Goal: Task Accomplishment & Management: Complete application form

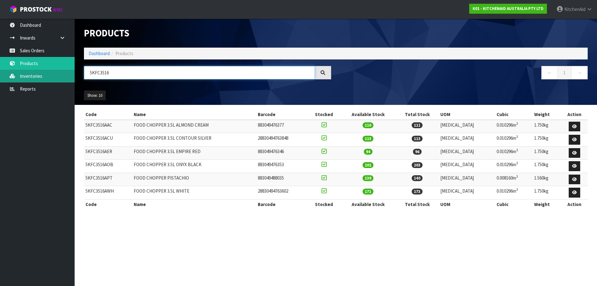
drag, startPoint x: 115, startPoint y: 72, endPoint x: 65, endPoint y: 73, distance: 50.1
click at [65, 73] on body "Toggle navigation ProStock WMS K01 - KITCHENAID AUSTRALIA PTY LTD [GEOGRAPHIC_D…" at bounding box center [298, 143] width 597 height 286
paste input "0516AER"
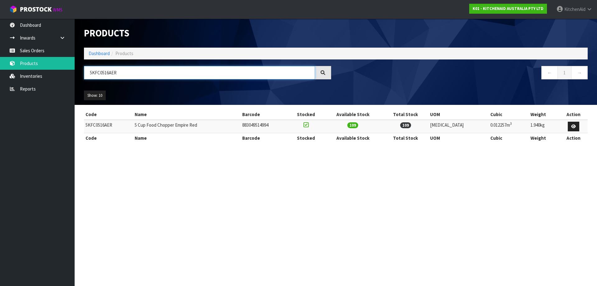
type input "5KFC0516AER"
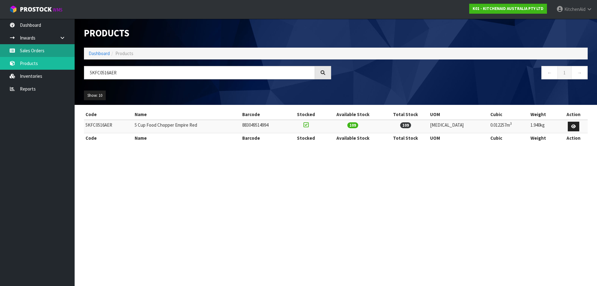
click at [43, 49] on link "Sales Orders" at bounding box center [37, 50] width 75 height 13
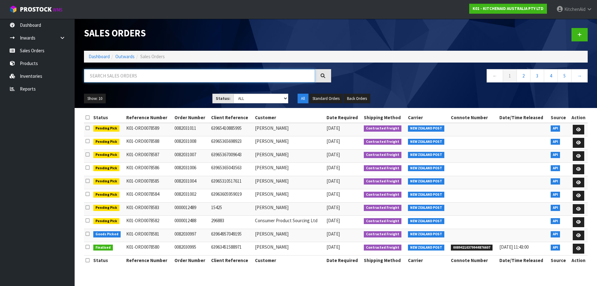
click at [130, 73] on input "text" at bounding box center [199, 75] width 231 height 13
click at [238, 75] on input "text" at bounding box center [199, 75] width 231 height 13
paste input "12450"
type input "12450"
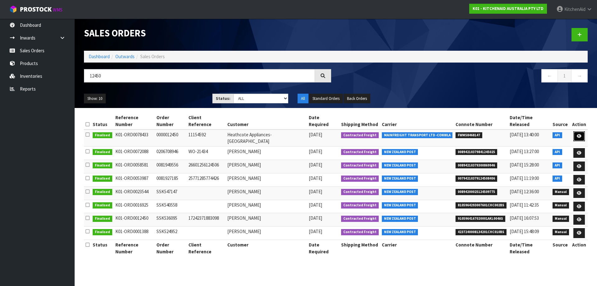
click at [580, 134] on icon at bounding box center [579, 136] width 5 height 4
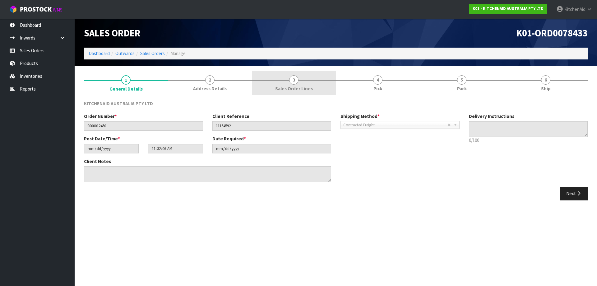
click at [304, 81] on link "3 Sales Order Lines" at bounding box center [294, 83] width 84 height 25
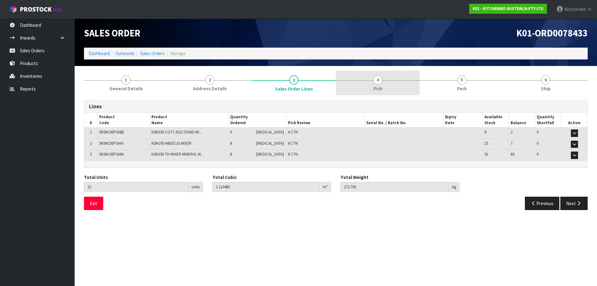
click at [388, 90] on link "4 Pick" at bounding box center [378, 83] width 84 height 25
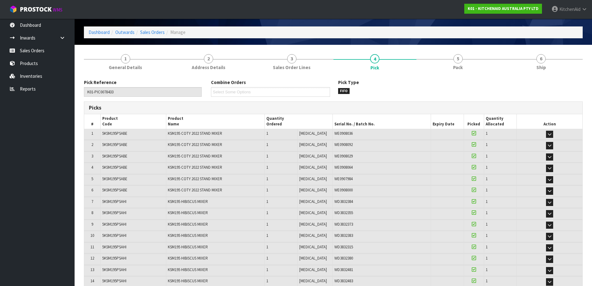
scroll to position [31, 0]
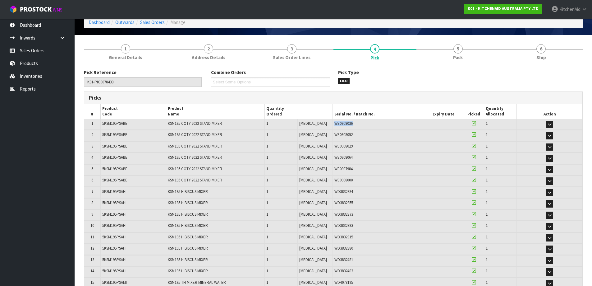
drag, startPoint x: 352, startPoint y: 124, endPoint x: 326, endPoint y: 127, distance: 26.3
click at [333, 127] on td "WE0908036" at bounding box center [382, 124] width 99 height 11
copy span "WE0908036"
drag, startPoint x: 347, startPoint y: 136, endPoint x: 326, endPoint y: 135, distance: 20.3
click at [335, 135] on div "WE0908092" at bounding box center [382, 135] width 95 height 6
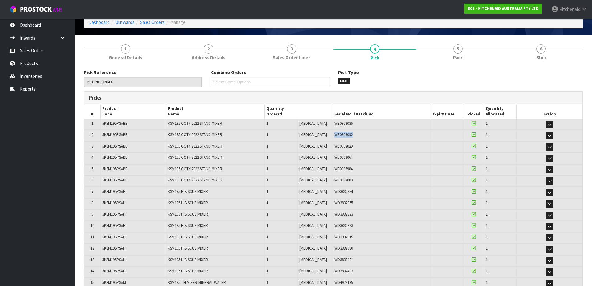
copy span "WE0908092"
drag, startPoint x: 352, startPoint y: 145, endPoint x: 326, endPoint y: 146, distance: 26.2
click at [335, 146] on div "WE0908029" at bounding box center [382, 146] width 95 height 6
copy span "WE0908029"
drag, startPoint x: 346, startPoint y: 158, endPoint x: 303, endPoint y: 162, distance: 42.5
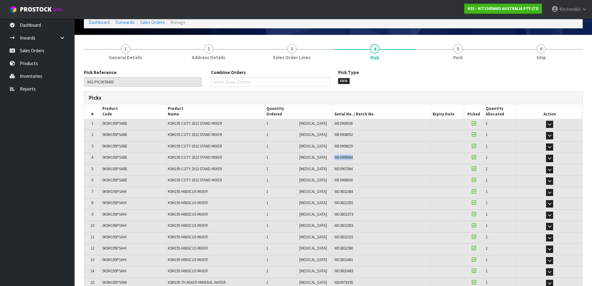
click at [335, 158] on div "WE0908064" at bounding box center [382, 158] width 95 height 6
copy span "WE0908064"
drag, startPoint x: 352, startPoint y: 169, endPoint x: 323, endPoint y: 173, distance: 28.9
click at [323, 173] on tr "5 5KSM195PSABE KSM195 COTY 2022 STAND MIXER 1 [MEDICAL_DATA] 1 CTN WE0907984 38…" at bounding box center [333, 169] width 498 height 11
copy tr "1 CTN WE0907984"
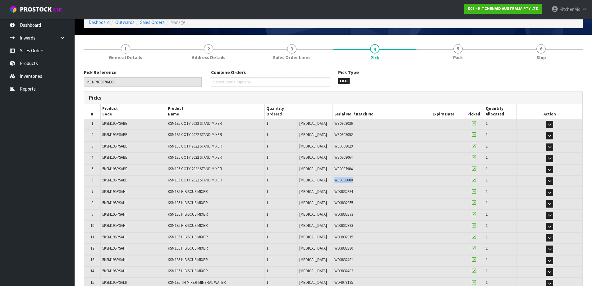
drag, startPoint x: 346, startPoint y: 181, endPoint x: 326, endPoint y: 180, distance: 19.7
click at [335, 180] on div "WE0908000" at bounding box center [382, 180] width 95 height 6
copy span "WE0908000"
click at [46, 51] on link "Sales Orders" at bounding box center [37, 50] width 75 height 13
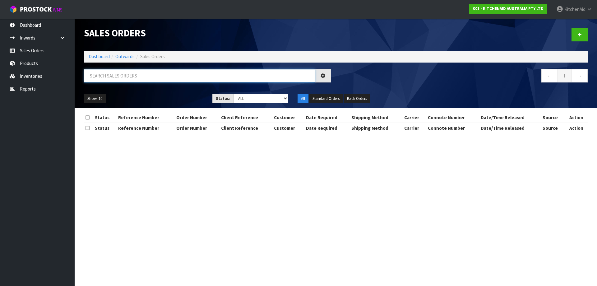
click at [206, 78] on input "text" at bounding box center [199, 75] width 231 height 13
paste input "12449"
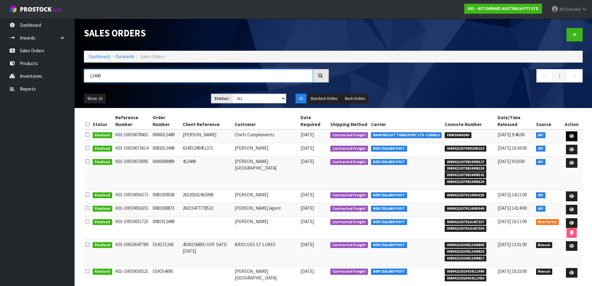
type input "12449"
click at [574, 140] on link at bounding box center [572, 136] width 12 height 10
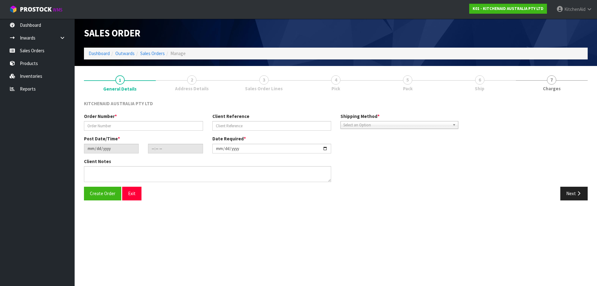
type input "0000012449"
type input "[PERSON_NAME]"
type input "[DATE]"
type input "09:32:06.000"
type input "[DATE]"
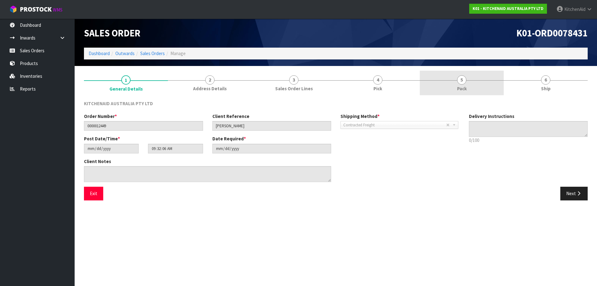
click at [474, 83] on link "5 Pack" at bounding box center [462, 83] width 84 height 25
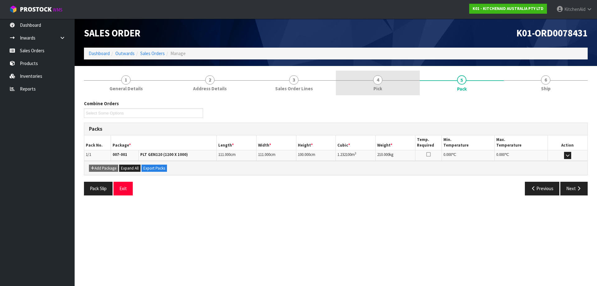
click at [383, 89] on link "4 Pick" at bounding box center [378, 83] width 84 height 25
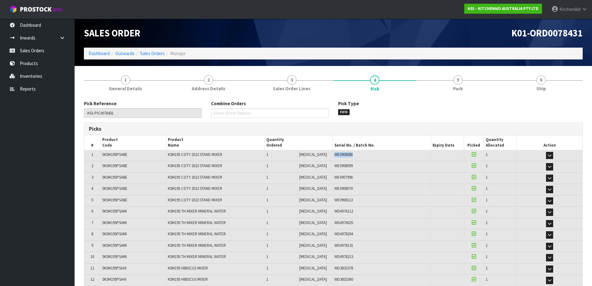
drag, startPoint x: 347, startPoint y: 155, endPoint x: 325, endPoint y: 156, distance: 21.5
click at [335, 156] on div "WE0908086" at bounding box center [382, 155] width 95 height 6
copy span "WE0908086"
drag, startPoint x: 347, startPoint y: 167, endPoint x: 326, endPoint y: 167, distance: 21.8
click at [335, 167] on div "WE0908099" at bounding box center [382, 166] width 95 height 6
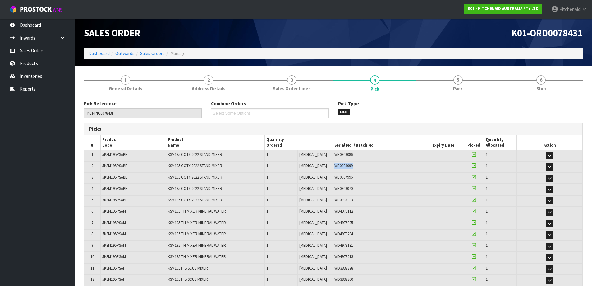
copy span "WE0908099"
drag, startPoint x: 351, startPoint y: 176, endPoint x: 326, endPoint y: 181, distance: 25.6
click at [333, 181] on td "WE0907996" at bounding box center [382, 178] width 99 height 11
copy span "WE0907996"
drag, startPoint x: 352, startPoint y: 190, endPoint x: 325, endPoint y: 191, distance: 27.4
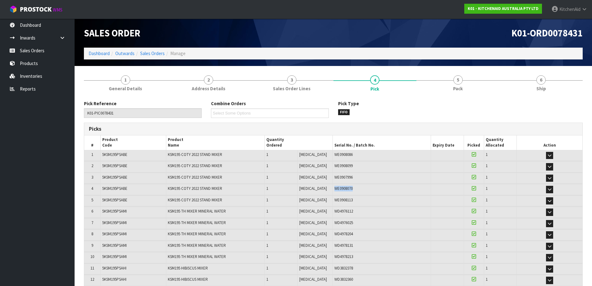
click at [333, 191] on td "WE0908070" at bounding box center [382, 189] width 99 height 11
copy span "WE0908070"
drag, startPoint x: 346, startPoint y: 201, endPoint x: 327, endPoint y: 198, distance: 19.5
click at [335, 198] on div "WE0908113" at bounding box center [382, 200] width 95 height 6
click at [39, 50] on link "Sales Orders" at bounding box center [37, 50] width 75 height 13
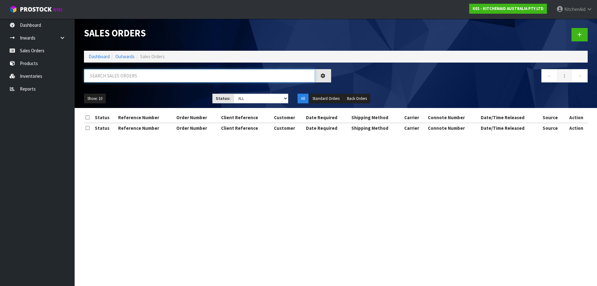
click at [154, 76] on input "text" at bounding box center [199, 75] width 231 height 13
paste input "12451"
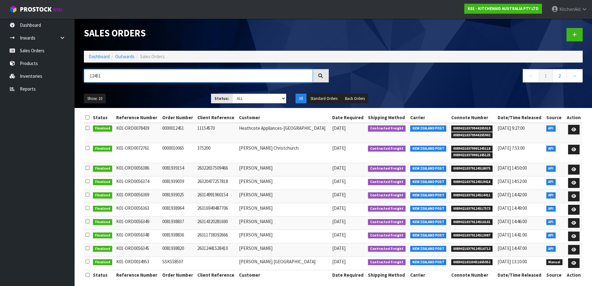
type input "12451"
click at [567, 131] on td at bounding box center [574, 133] width 18 height 20
click at [574, 129] on icon at bounding box center [574, 129] width 5 height 4
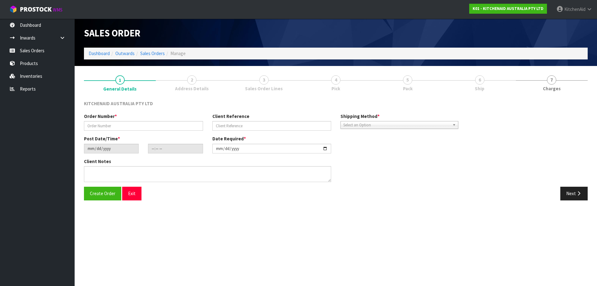
type input "0000012451"
type input "11154570"
type input "[DATE]"
type input "13:32:44.000"
type input "[DATE]"
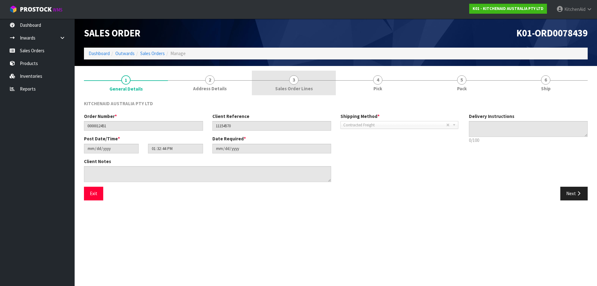
click at [290, 85] on link "3 Sales Order Lines" at bounding box center [294, 83] width 84 height 25
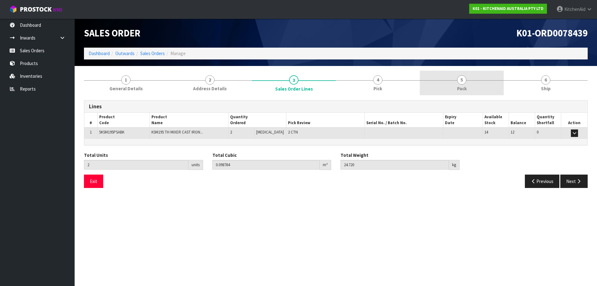
click at [449, 85] on link "5 Pack" at bounding box center [462, 83] width 84 height 25
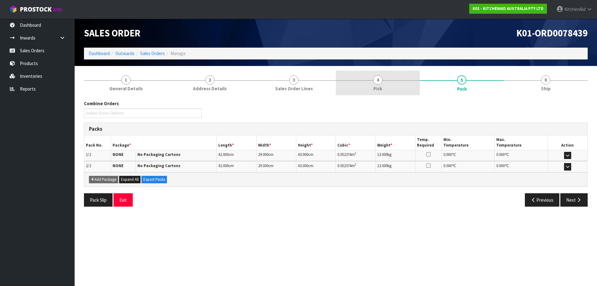
click at [377, 82] on span "4" at bounding box center [377, 79] width 9 height 9
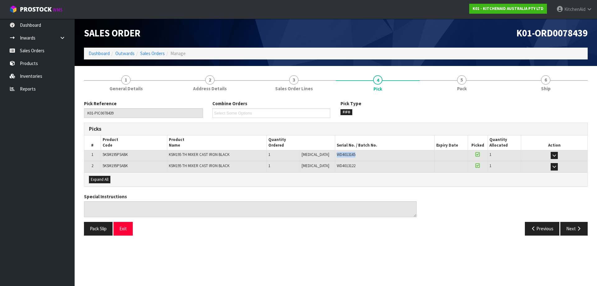
drag, startPoint x: 353, startPoint y: 155, endPoint x: 329, endPoint y: 156, distance: 23.6
click at [337, 156] on div "WD4013145" at bounding box center [385, 155] width 96 height 6
drag, startPoint x: 353, startPoint y: 164, endPoint x: 327, endPoint y: 166, distance: 26.1
click at [335, 166] on td "WD4013122" at bounding box center [384, 166] width 99 height 11
click at [37, 52] on link "Sales Orders" at bounding box center [37, 50] width 75 height 13
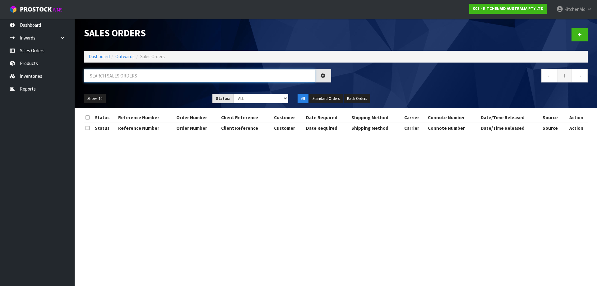
click at [155, 77] on input "text" at bounding box center [199, 75] width 231 height 13
paste input "12453"
type input "12453"
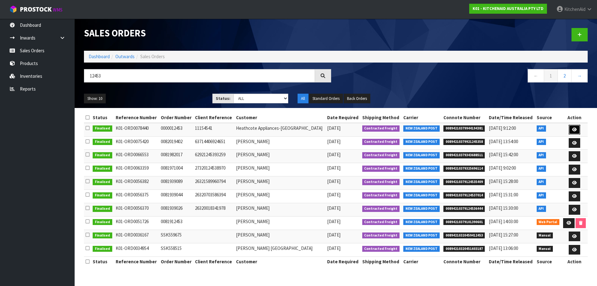
click at [572, 132] on link at bounding box center [575, 130] width 12 height 10
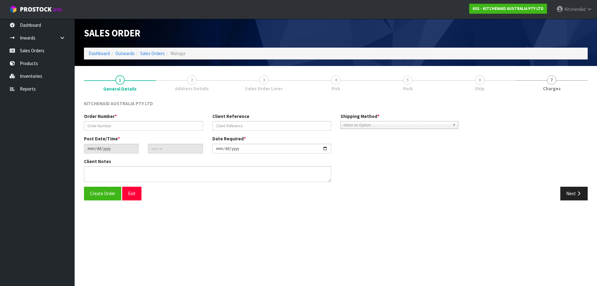
click at [343, 82] on link "4 Pick" at bounding box center [336, 83] width 72 height 25
type input "0000012453"
type input "11154541"
type input "[DATE]"
type input "13:32:45.000"
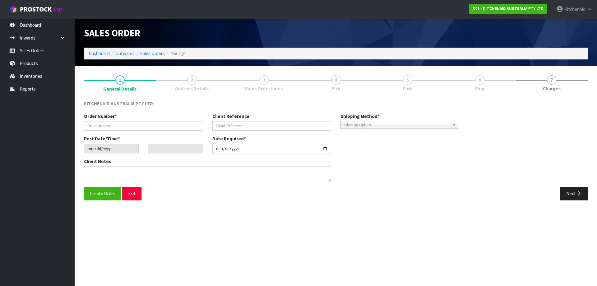
type input "[DATE]"
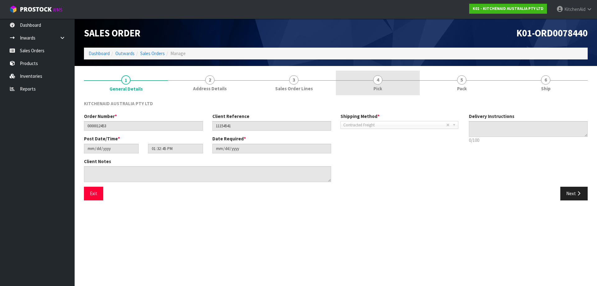
drag, startPoint x: 345, startPoint y: 85, endPoint x: 354, endPoint y: 86, distance: 9.1
click at [346, 85] on link "4 Pick" at bounding box center [378, 83] width 84 height 25
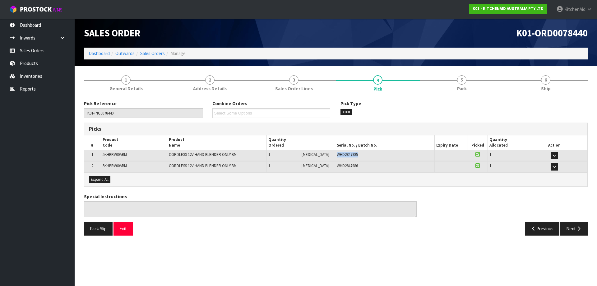
drag, startPoint x: 356, startPoint y: 158, endPoint x: 329, endPoint y: 158, distance: 27.1
click at [335, 158] on td "WHD2847985" at bounding box center [384, 155] width 99 height 11
drag, startPoint x: 353, startPoint y: 170, endPoint x: 326, endPoint y: 169, distance: 26.4
click at [335, 169] on td "WHD2847986" at bounding box center [384, 166] width 99 height 11
click at [41, 51] on link "Sales Orders" at bounding box center [37, 50] width 75 height 13
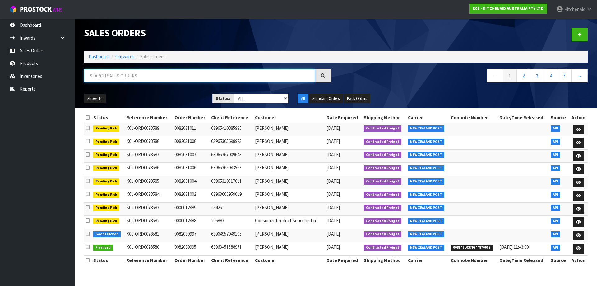
click at [190, 75] on input "text" at bounding box center [199, 75] width 231 height 13
paste input "12454"
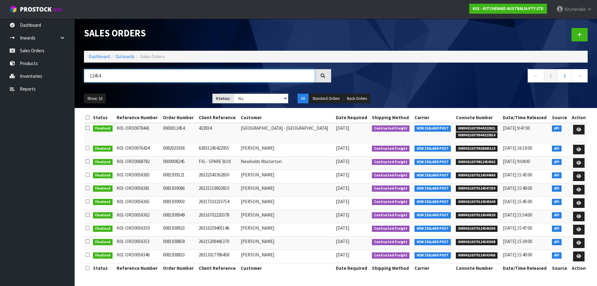
type input "12454"
click at [573, 123] on td at bounding box center [579, 133] width 18 height 20
click at [577, 134] on link at bounding box center [579, 130] width 12 height 10
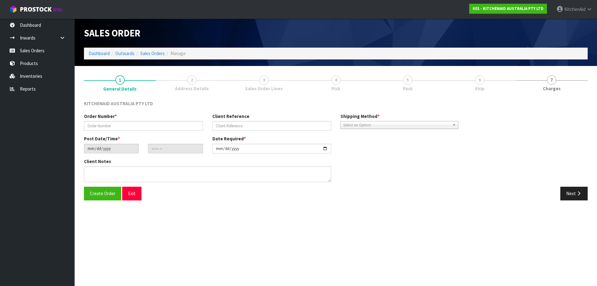
type input "0000012454"
type input "422834"
type input "[DATE]"
type input "13:32:47.000"
type input "[DATE]"
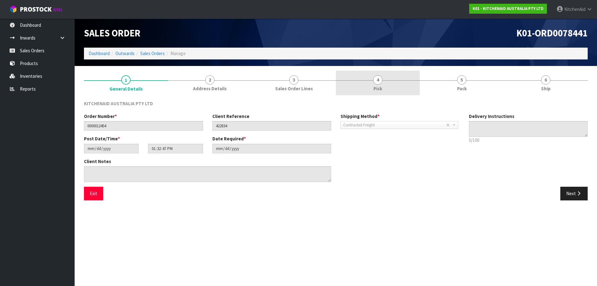
click at [338, 86] on link "4 Pick" at bounding box center [378, 83] width 84 height 25
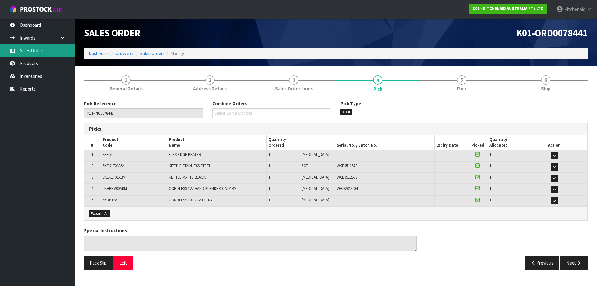
click at [38, 54] on link "Sales Orders" at bounding box center [37, 50] width 75 height 13
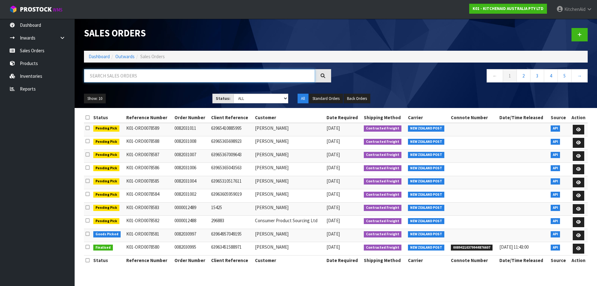
click at [139, 74] on input "text" at bounding box center [199, 75] width 231 height 13
paste input "12457"
type input "12457"
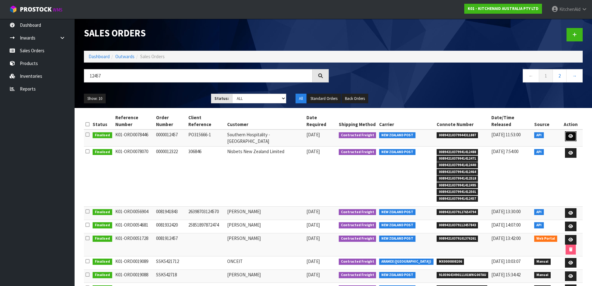
click at [570, 134] on icon at bounding box center [571, 136] width 5 height 4
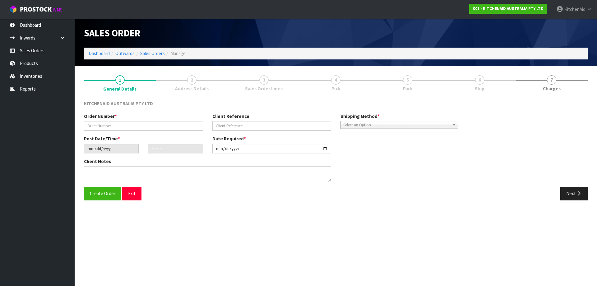
type input "0000012457"
type input "PO315666-1"
type input "[DATE]"
type input "15:32:45.000"
type input "[DATE]"
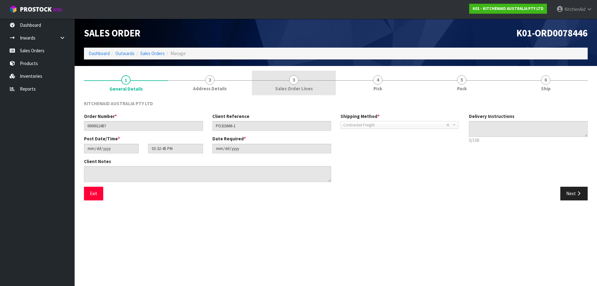
click at [293, 79] on span "3" at bounding box center [293, 79] width 9 height 9
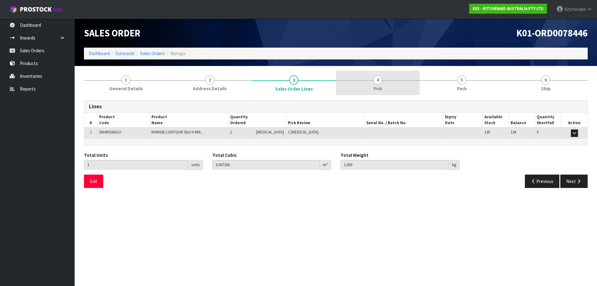
click at [378, 82] on span "4" at bounding box center [377, 79] width 9 height 9
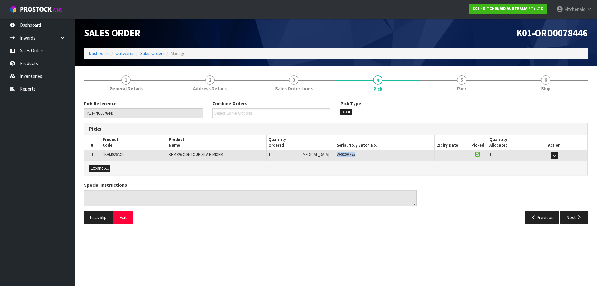
drag, startPoint x: 350, startPoint y: 155, endPoint x: 326, endPoint y: 156, distance: 24.3
click at [335, 156] on td "WB0399375" at bounding box center [384, 155] width 99 height 11
click at [38, 46] on link "Sales Orders" at bounding box center [37, 50] width 75 height 13
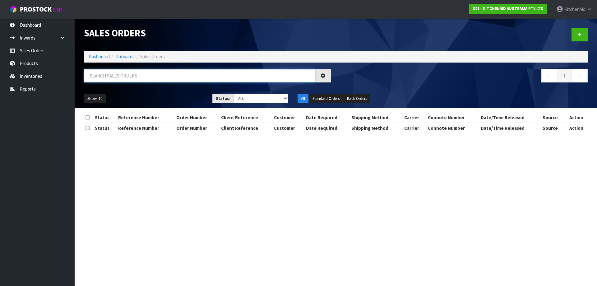
click at [187, 71] on input "text" at bounding box center [199, 75] width 231 height 13
paste input "12445"
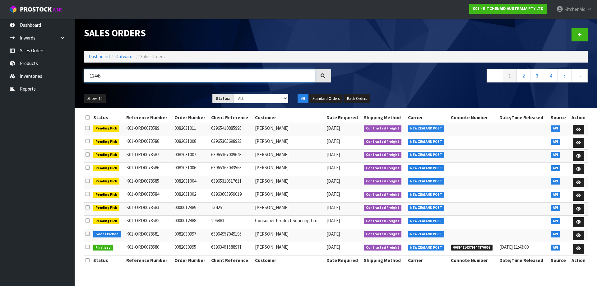
type input "12445"
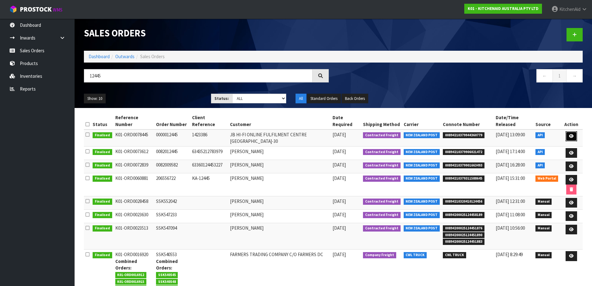
click at [573, 136] on link at bounding box center [572, 136] width 12 height 10
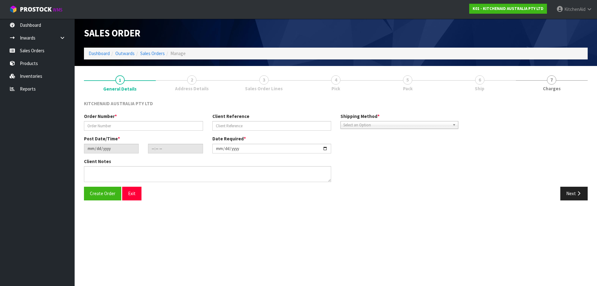
type input "0000012445"
type input "1423386"
type input "[DATE]"
type input "15:32:44.000"
type input "[DATE]"
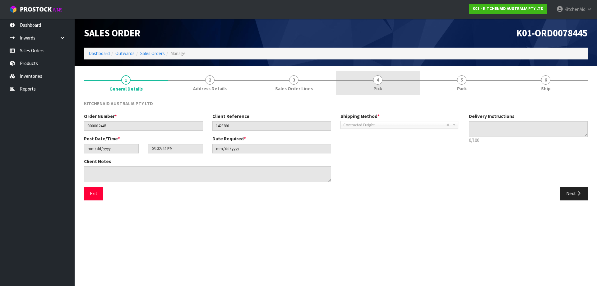
click at [373, 85] on link "4 Pick" at bounding box center [378, 83] width 84 height 25
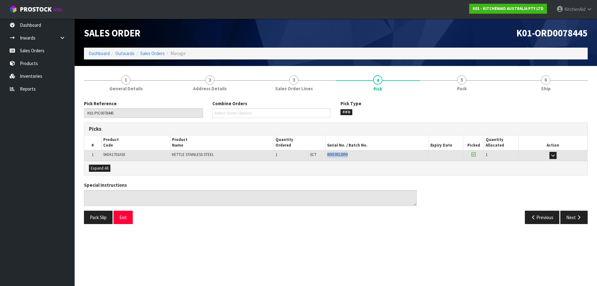
drag, startPoint x: 359, startPoint y: 157, endPoint x: 325, endPoint y: 159, distance: 33.3
click at [325, 159] on tr "1 5KEK1701ASX KETTLE STAINLESS STEEL 1 SCT 1 SCT WXE0512059 37-14-3-B 0 1 Pick" at bounding box center [335, 155] width 503 height 11
click at [376, 160] on div "Picks # Product Code Product Name Quantity Ordered Pick Review Serial No. / Bat…" at bounding box center [336, 149] width 504 height 53
click at [347, 177] on div "Pick Reference K01-PIC0078445 Combine Orders K01-ORD0078498 K01-ORD0078499 K01-…" at bounding box center [336, 164] width 504 height 128
drag, startPoint x: 353, startPoint y: 155, endPoint x: 328, endPoint y: 155, distance: 24.9
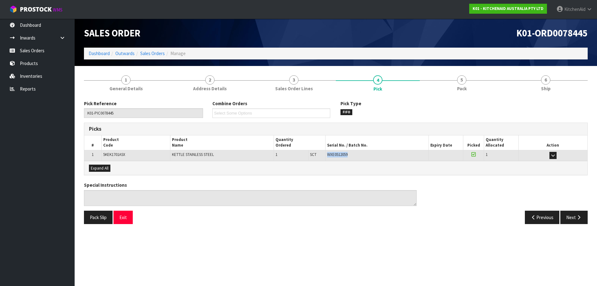
click at [328, 155] on div "WXE0512059" at bounding box center [377, 155] width 100 height 6
click at [31, 52] on link "Sales Orders" at bounding box center [37, 50] width 75 height 13
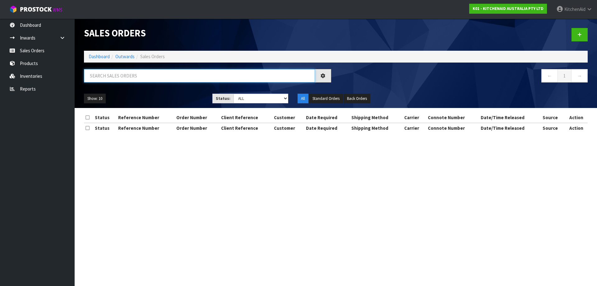
click at [153, 75] on input "text" at bounding box center [199, 75] width 231 height 13
paste input "82030662"
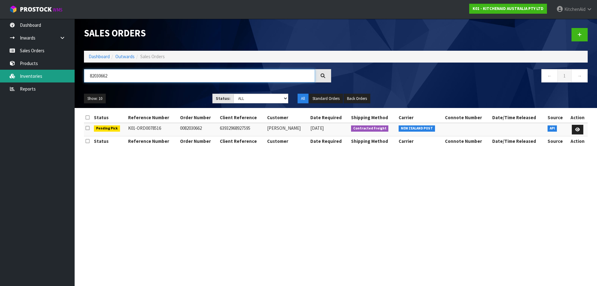
drag, startPoint x: 121, startPoint y: 74, endPoint x: 63, endPoint y: 76, distance: 57.9
click at [63, 76] on body "Toggle navigation ProStock WMS K01 - KITCHENAID AUSTRALIA PTY LTD [GEOGRAPHIC_D…" at bounding box center [298, 143] width 597 height 286
paste input "523"
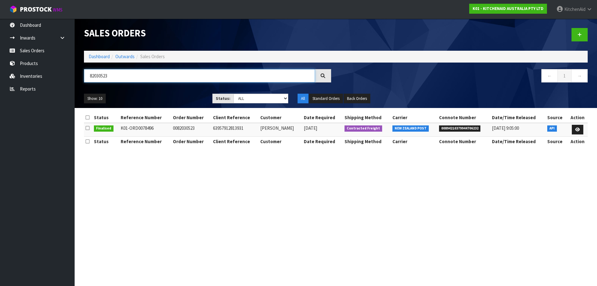
type input "82030523"
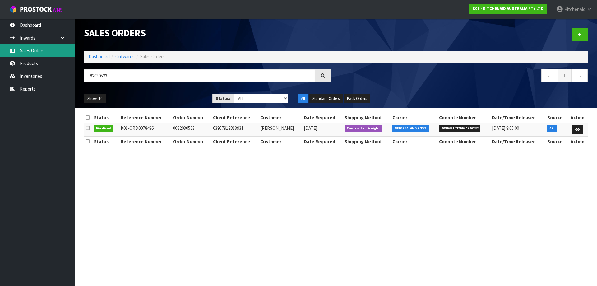
click at [31, 48] on link "Sales Orders" at bounding box center [37, 50] width 75 height 13
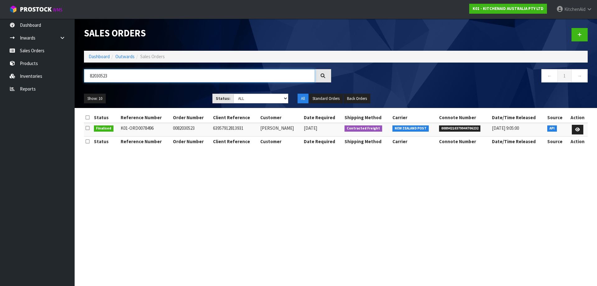
drag, startPoint x: 140, startPoint y: 76, endPoint x: 80, endPoint y: 76, distance: 60.3
click at [80, 76] on div "82030523" at bounding box center [207, 78] width 257 height 18
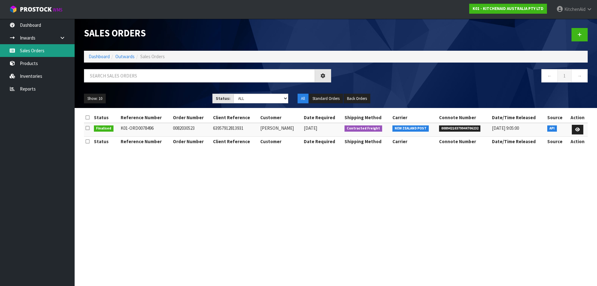
click at [38, 51] on link "Sales Orders" at bounding box center [37, 50] width 75 height 13
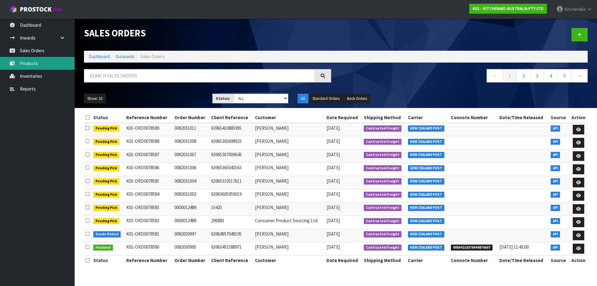
click at [35, 61] on link "Products" at bounding box center [37, 63] width 75 height 13
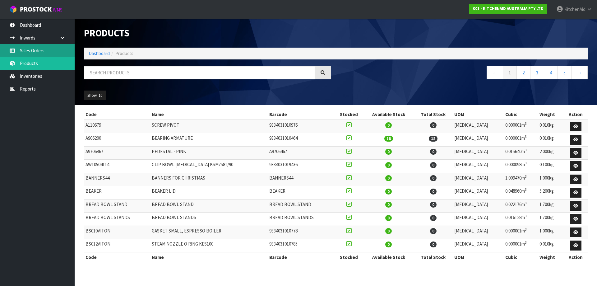
click at [45, 52] on link "Sales Orders" at bounding box center [37, 50] width 75 height 13
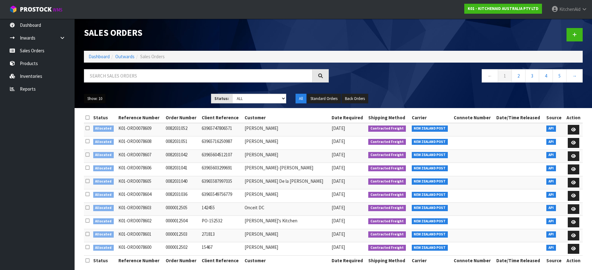
click at [98, 97] on button "Show: 10" at bounding box center [95, 99] width 22 height 10
click at [104, 132] on link "50" at bounding box center [108, 135] width 49 height 8
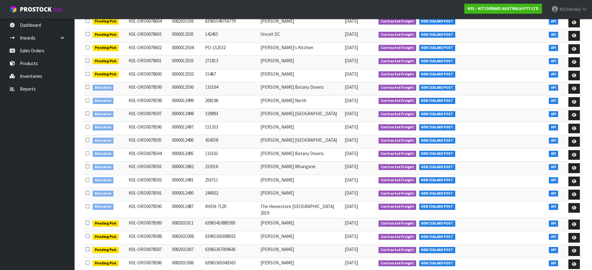
scroll to position [249, 0]
